Goal: Navigation & Orientation: Find specific page/section

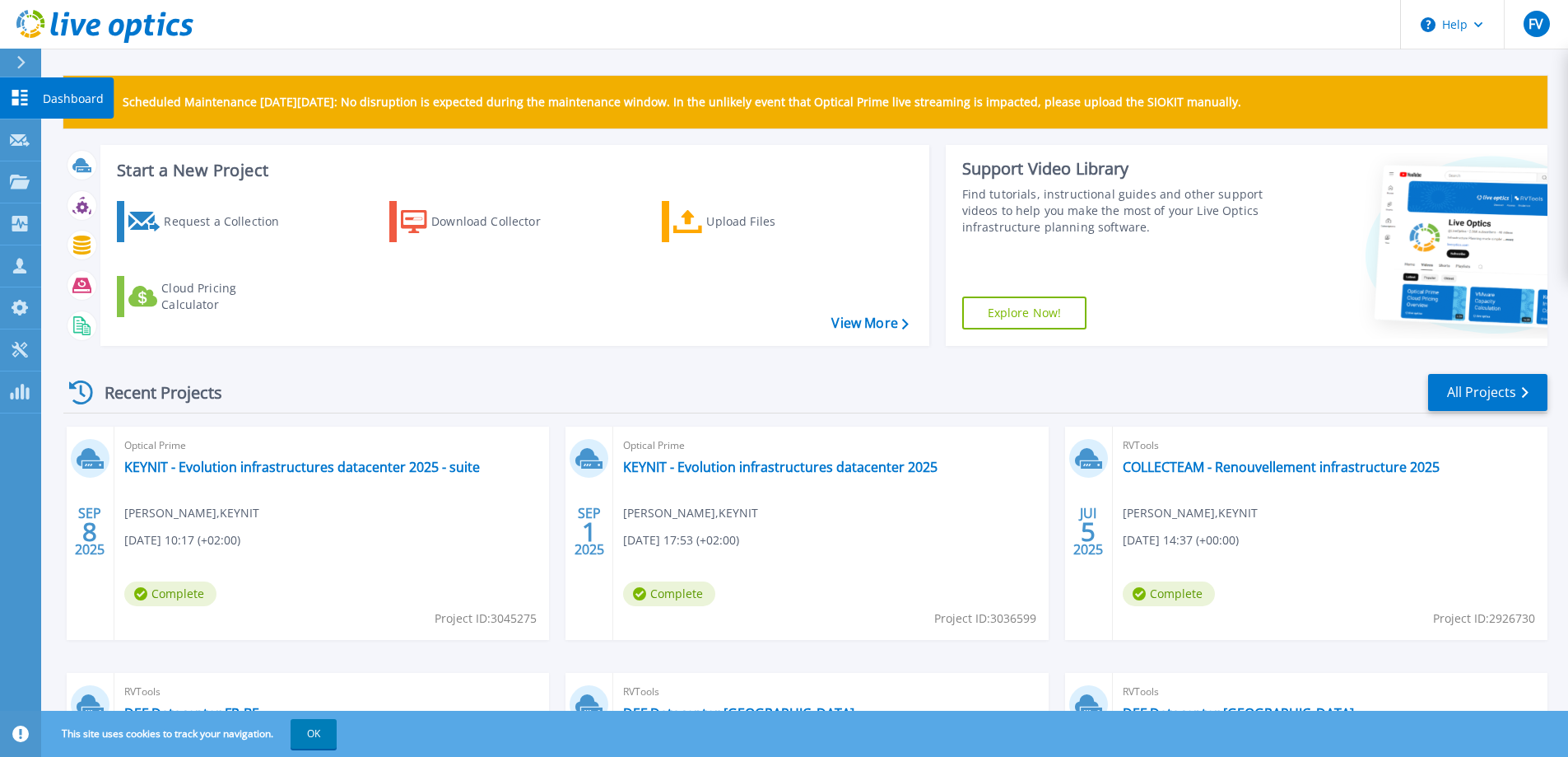
click at [55, 98] on p "Dashboard" at bounding box center [73, 98] width 61 height 43
click at [375, 473] on link "KEYNIT - Evolution infrastructures datacenter 2025 - suite" at bounding box center [302, 467] width 355 height 17
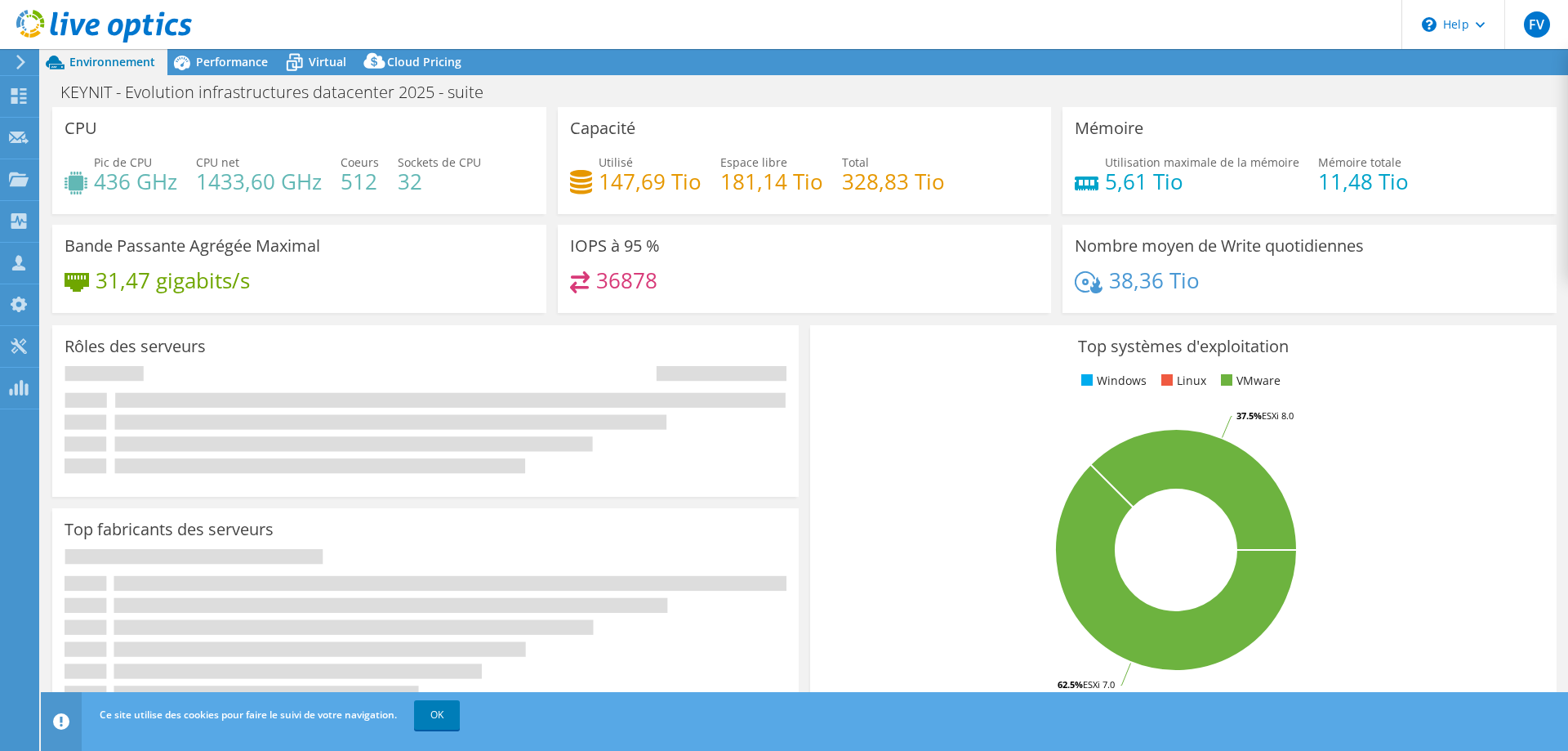
select select "USD"
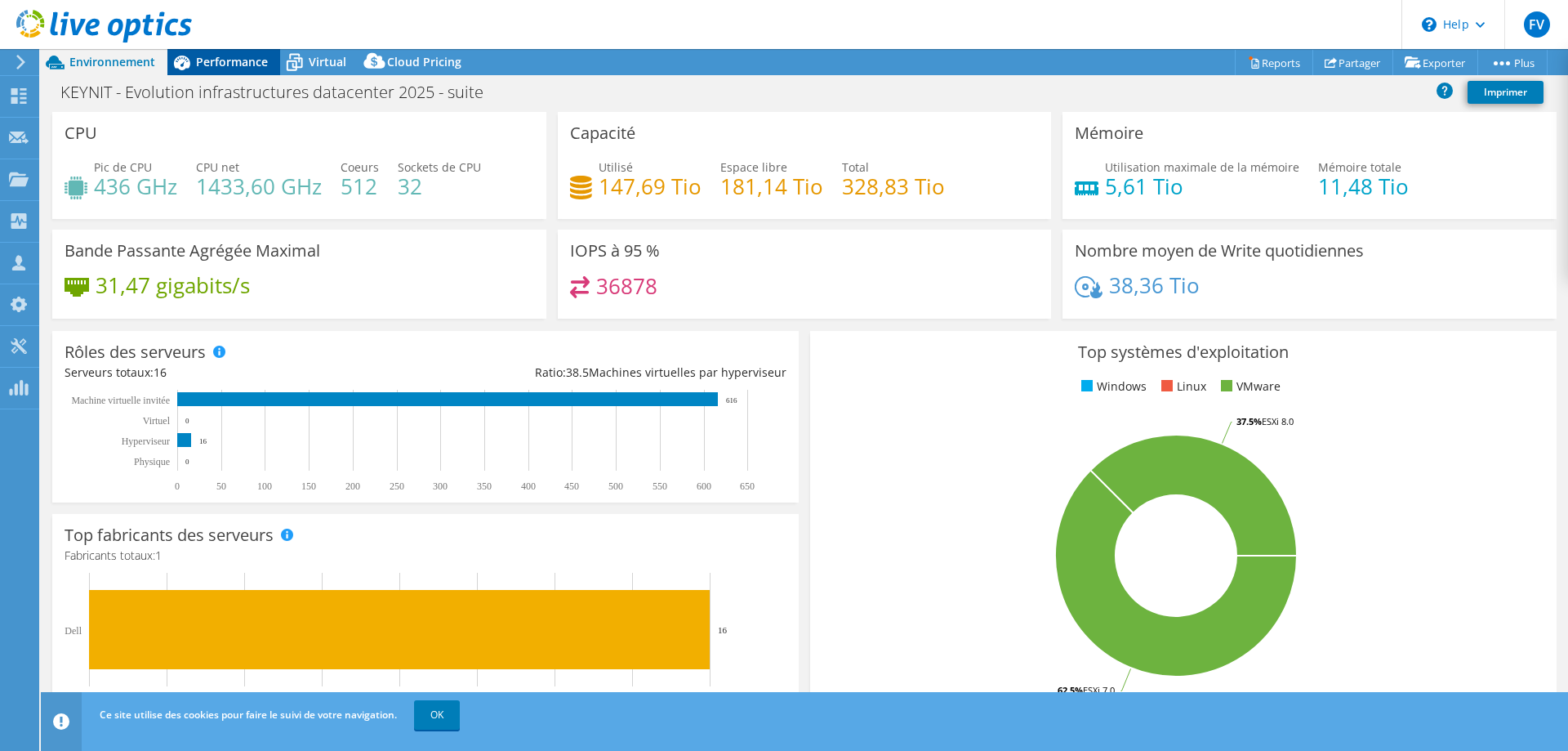
click at [235, 63] on span "Performance" at bounding box center [232, 62] width 71 height 15
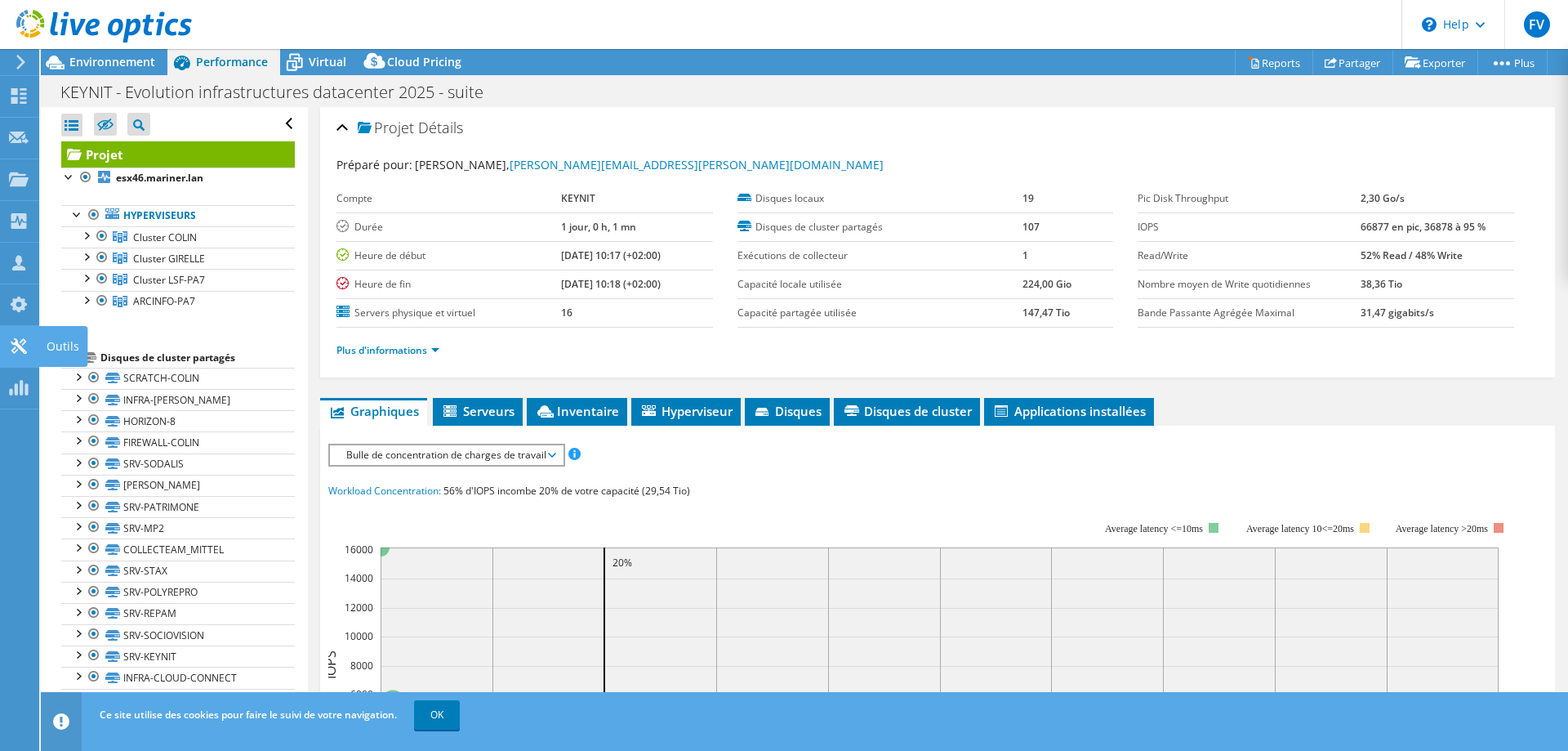
click at [68, 346] on div "Outils" at bounding box center [63, 346] width 49 height 41
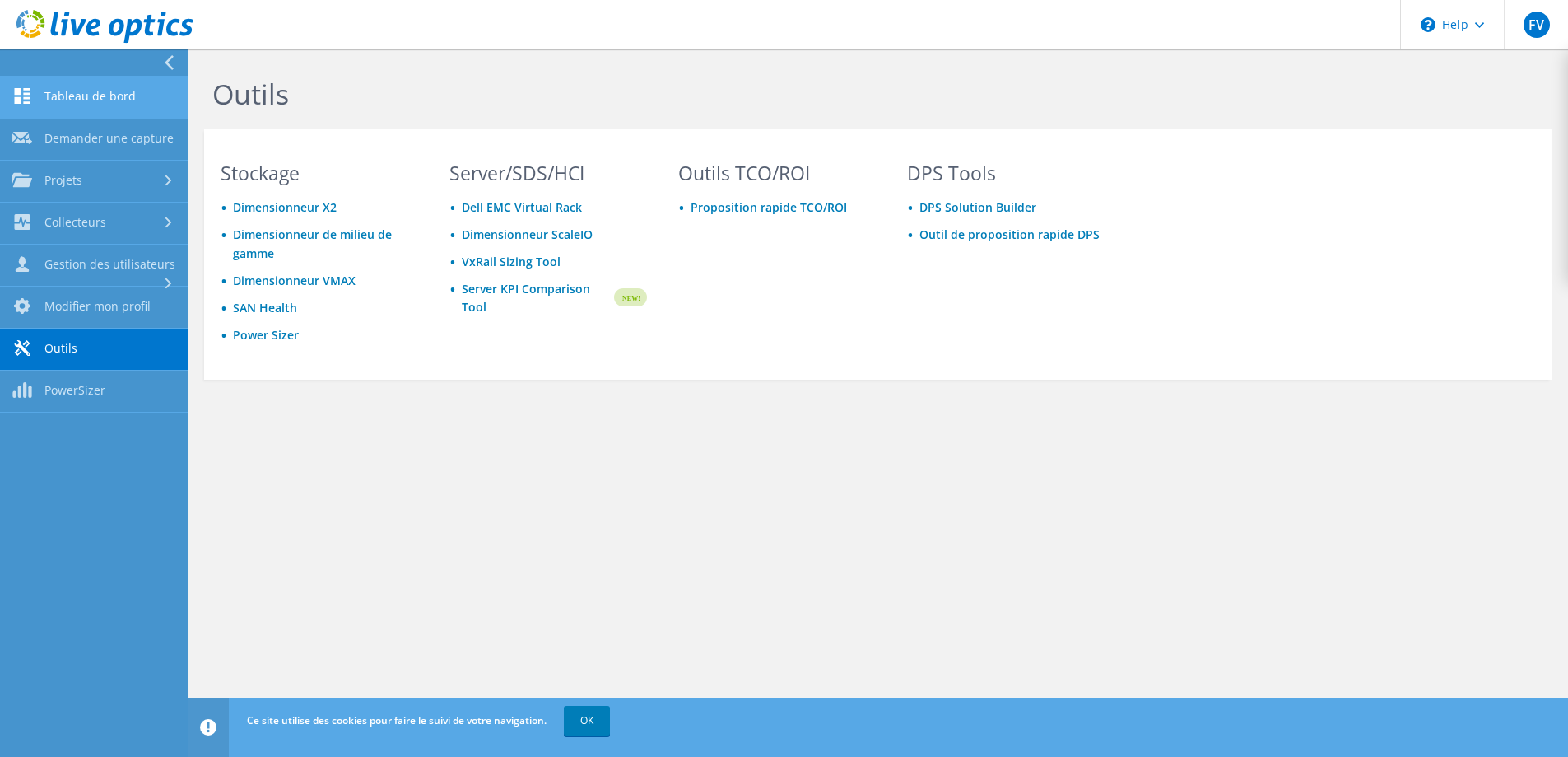
click at [72, 95] on link "Tableau de bord" at bounding box center [93, 97] width 188 height 42
